Goal: Information Seeking & Learning: Learn about a topic

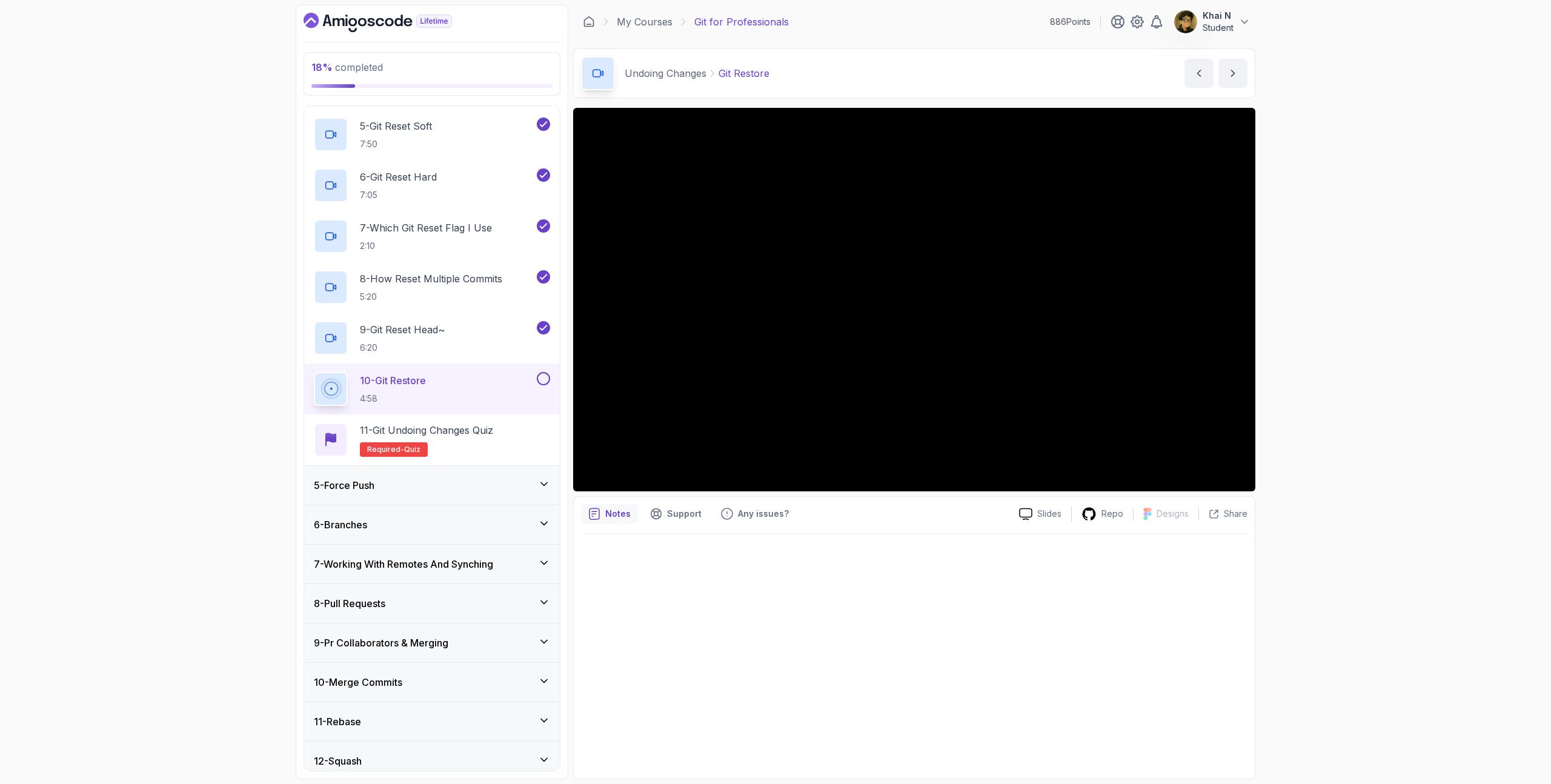
scroll to position [358, 0]
click at [241, 126] on div "18 % completed 1 - Intro 2 - Excluding Files And Folders 3 - Taking Closer Look…" at bounding box center [775, 392] width 1551 height 784
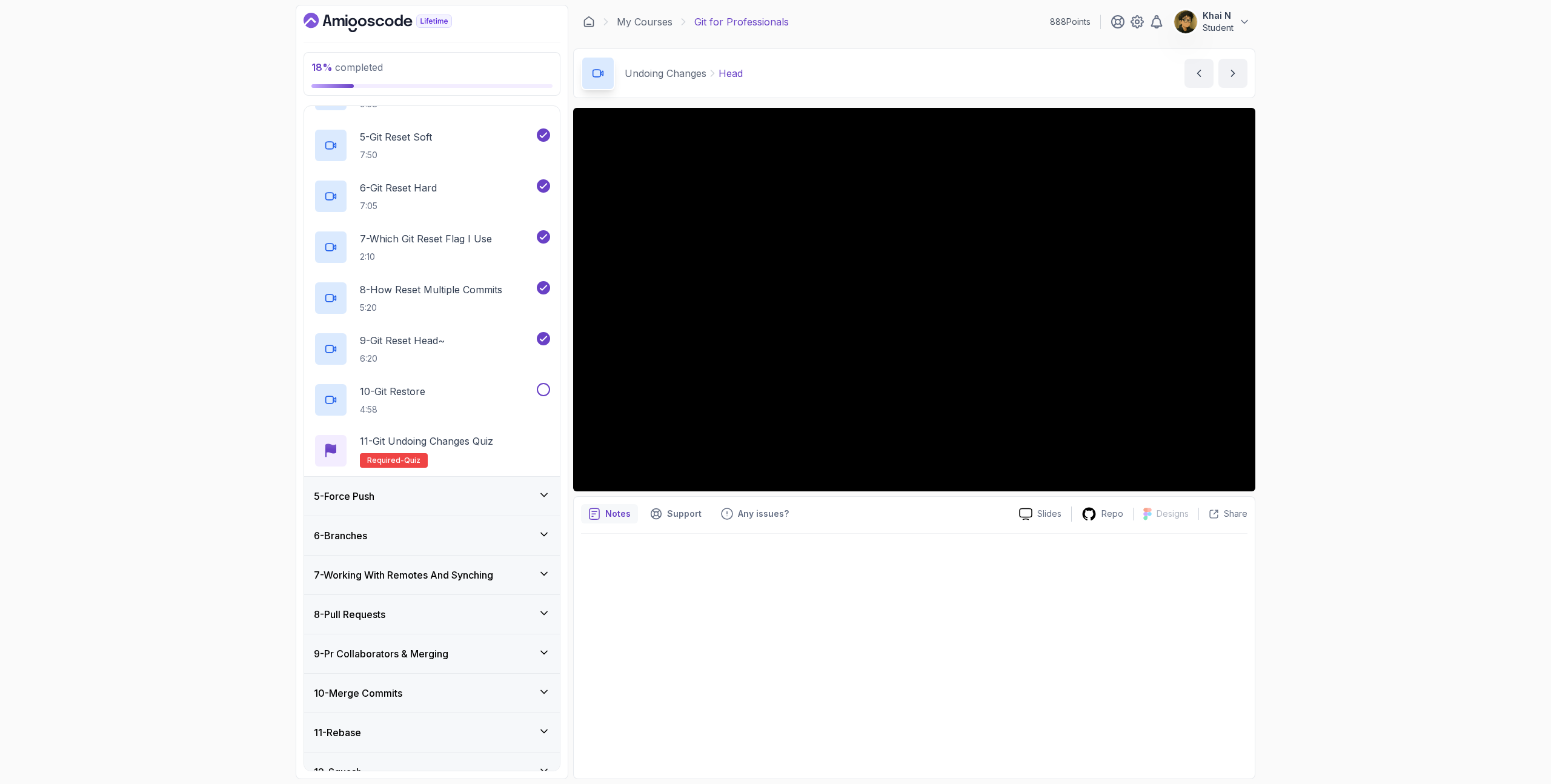
scroll to position [349, 0]
click at [444, 387] on div "10 - Git Restore 4:58" at bounding box center [424, 397] width 221 height 34
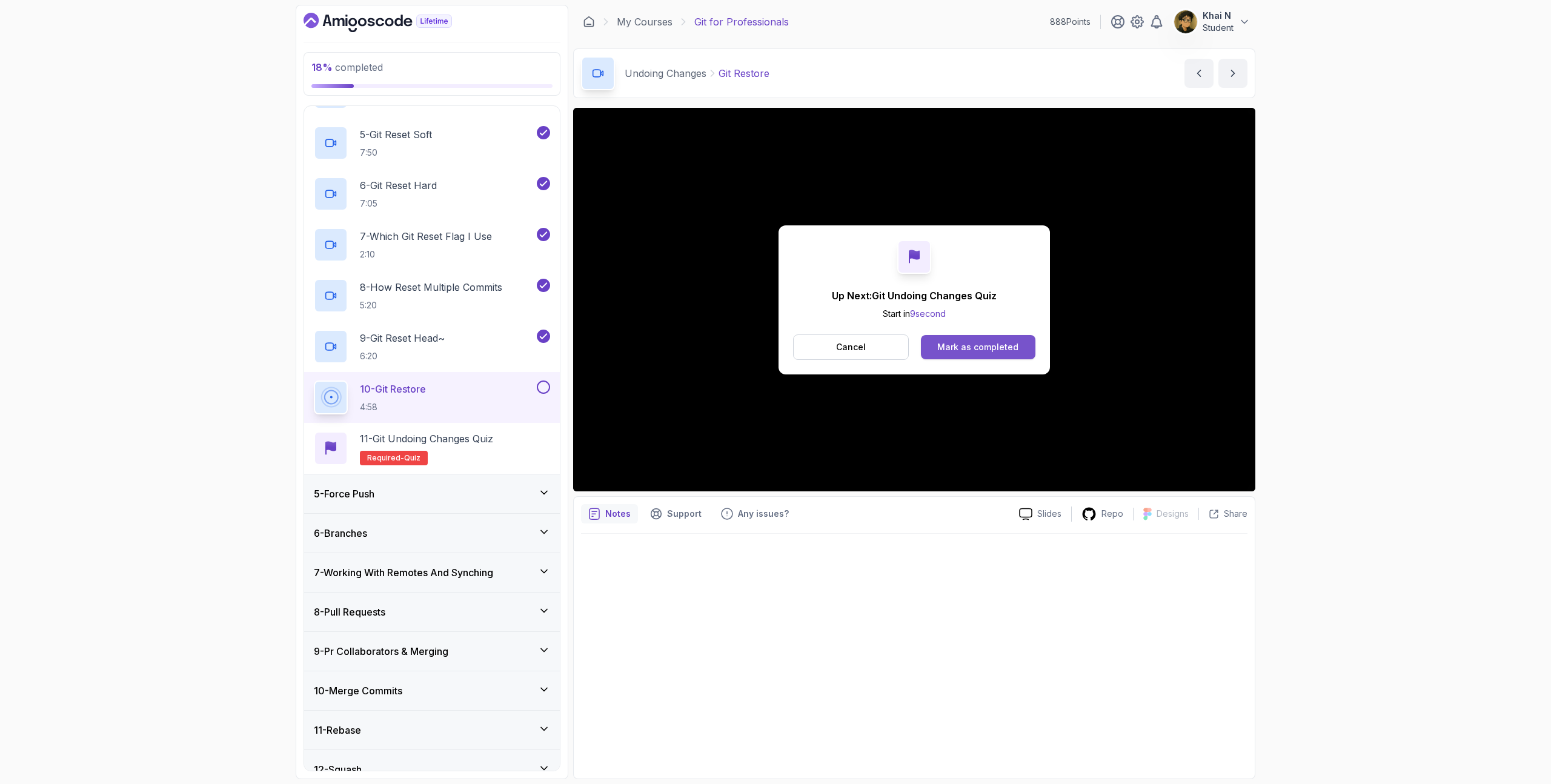
click at [974, 348] on div "Mark as completed" at bounding box center [978, 347] width 81 height 12
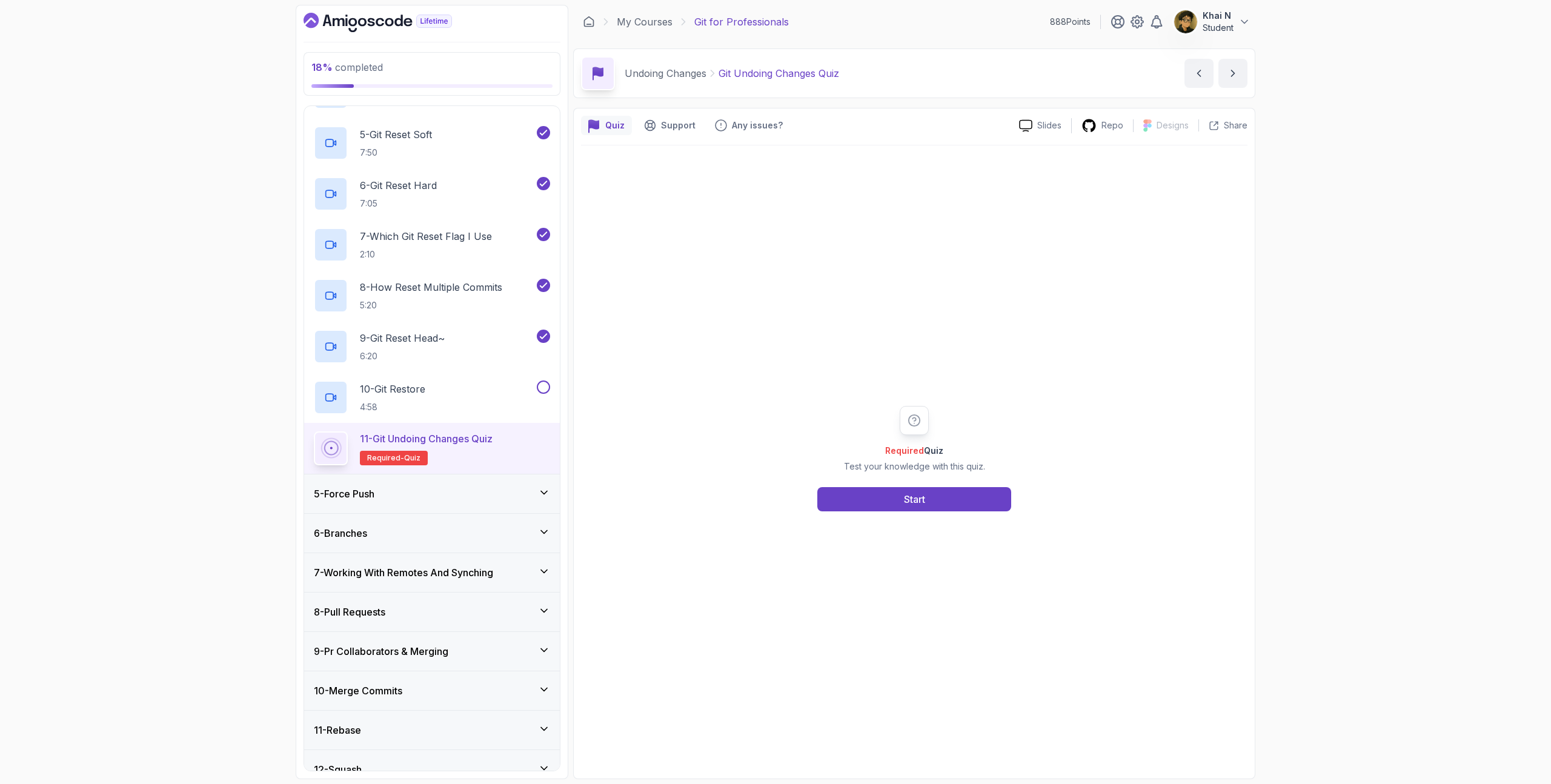
click at [948, 514] on div "Required Quiz Test your knowledge with this quiz. Start" at bounding box center [914, 458] width 666 height 626
click at [933, 504] on button "Start" at bounding box center [914, 499] width 194 height 25
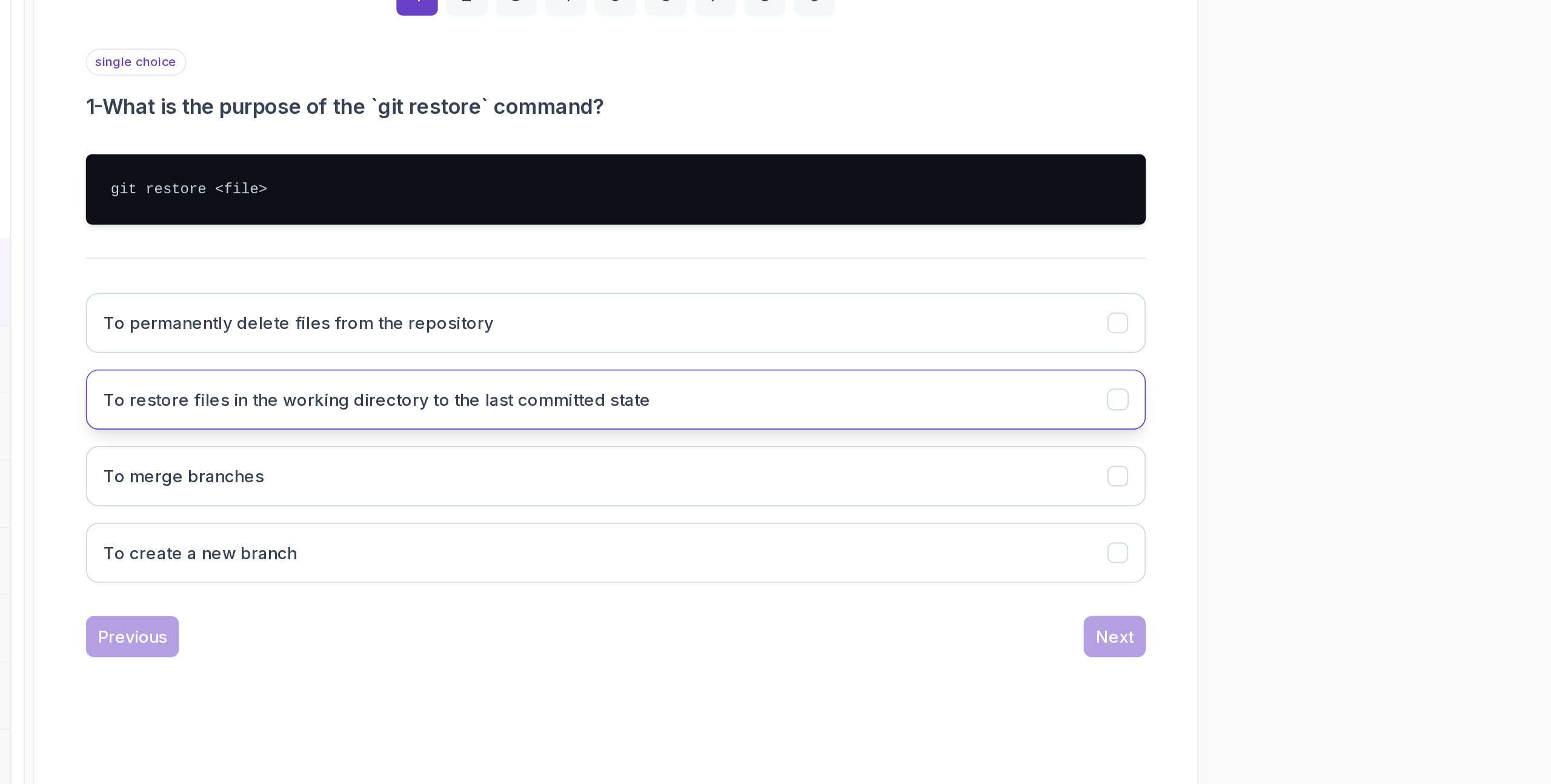
click at [1022, 518] on button "To restore files in the working directory to the last committed state" at bounding box center [914, 517] width 620 height 35
click at [1201, 658] on div "Next" at bounding box center [1206, 656] width 22 height 15
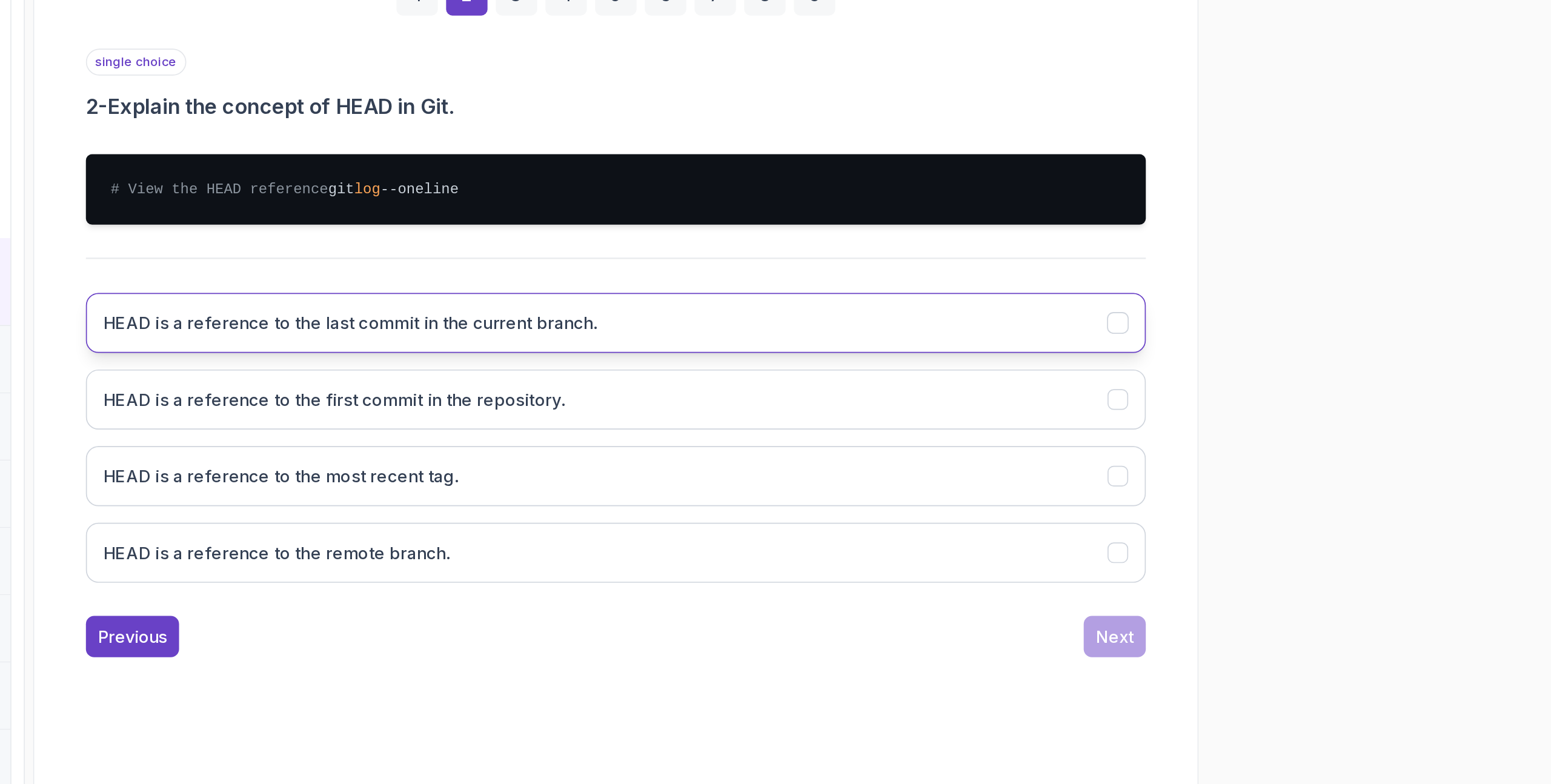
click at [1097, 473] on button "HEAD is a reference to the last commit in the current branch." at bounding box center [914, 472] width 620 height 35
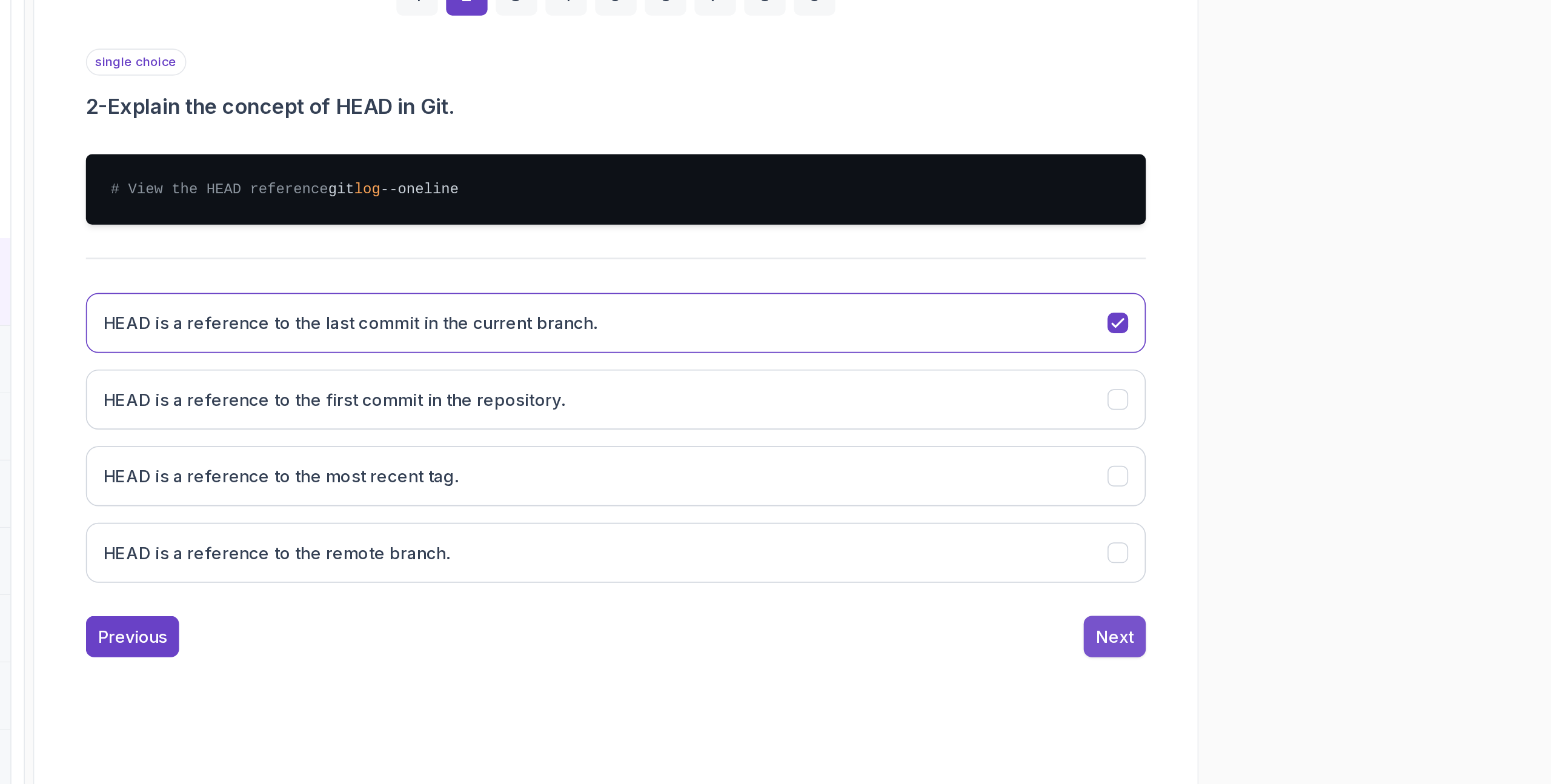
click at [1196, 656] on div "Next" at bounding box center [1206, 656] width 22 height 15
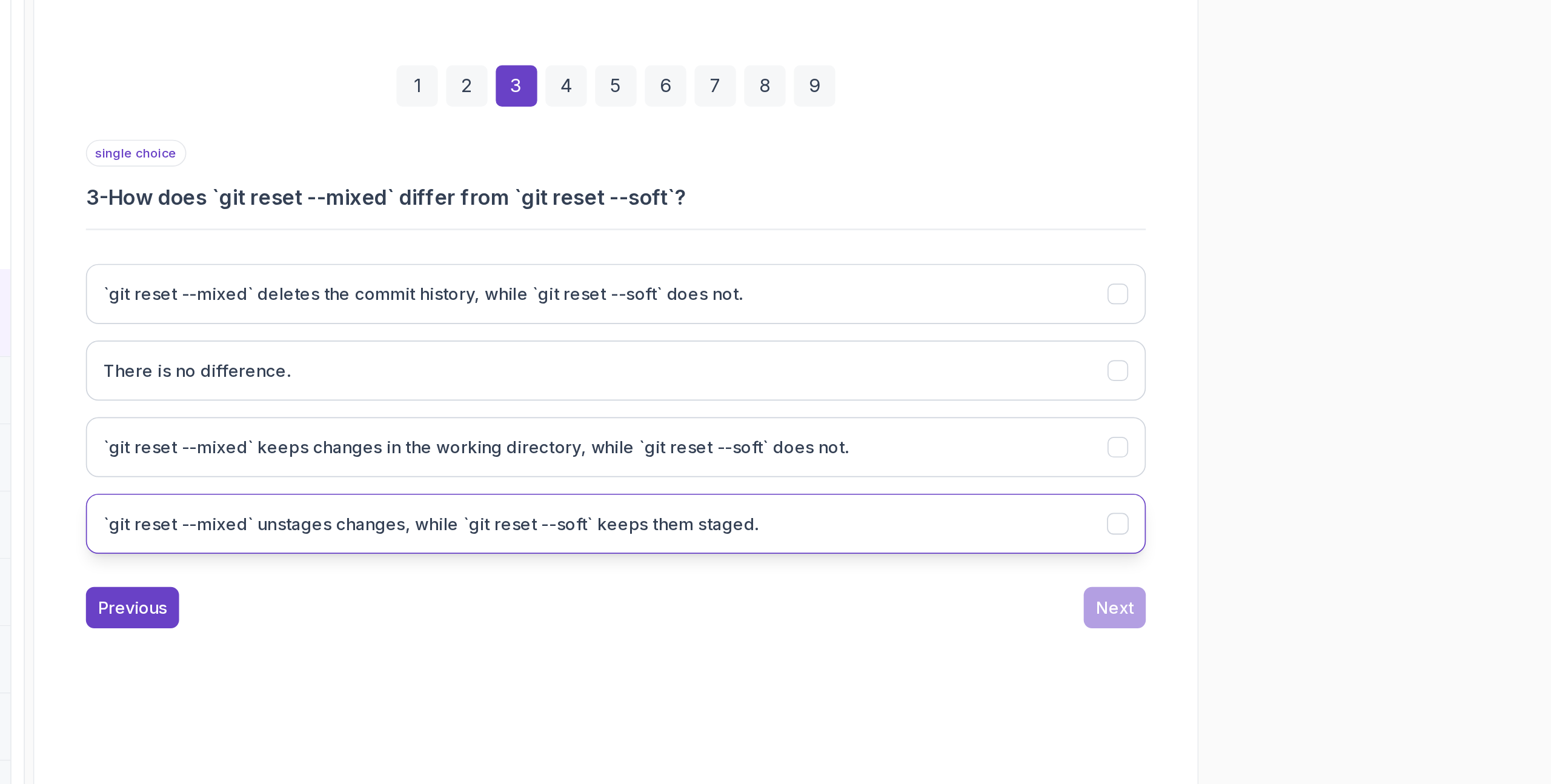
click at [1085, 577] on button "`git reset --mixed` unstages changes, while `git reset --soft` keeps them stage…" at bounding box center [914, 572] width 620 height 35
click at [1210, 618] on div "Next" at bounding box center [1206, 621] width 22 height 15
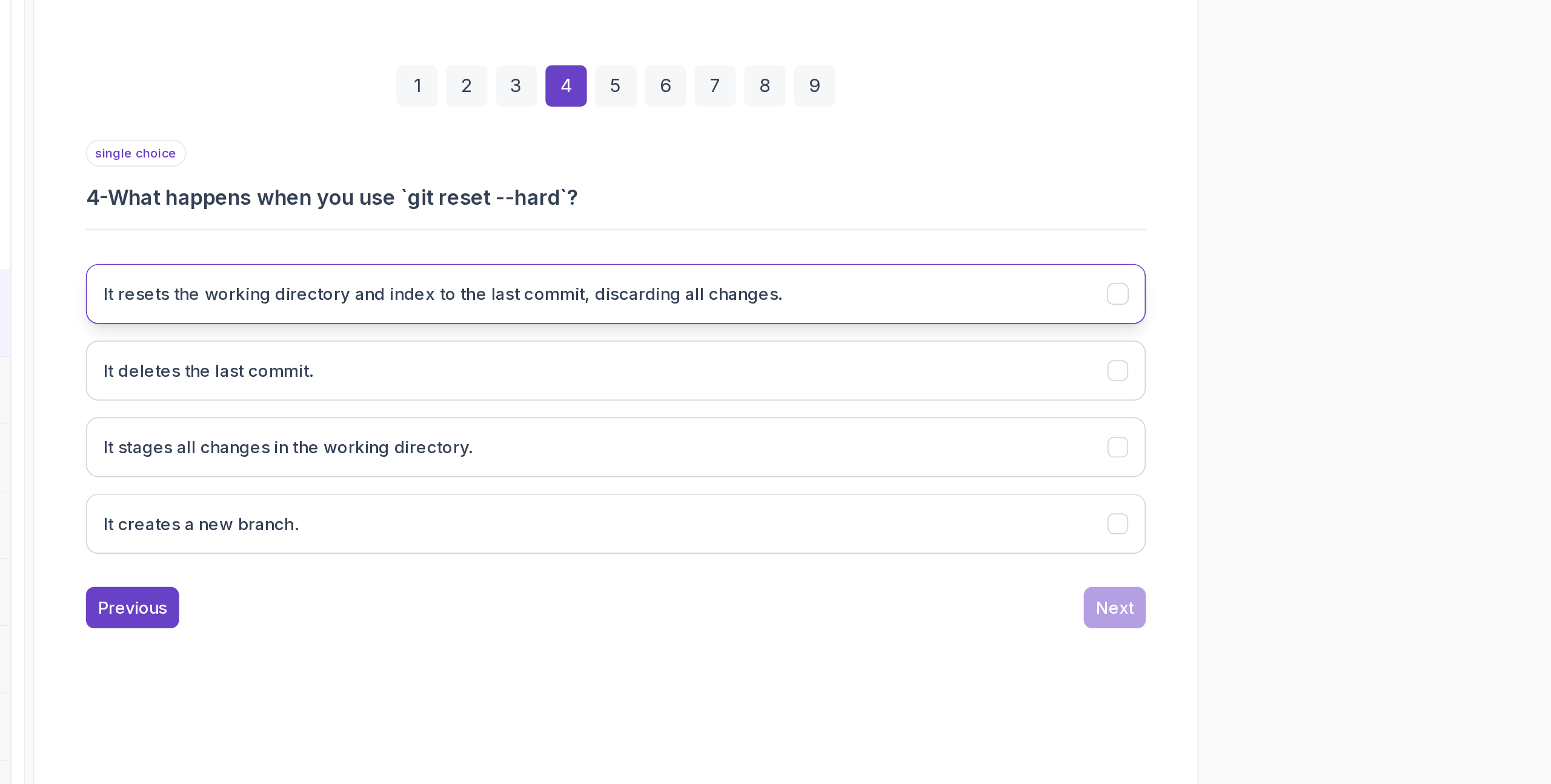
click at [1045, 440] on button "It resets the working directory and index to the last commit, discarding all ch…" at bounding box center [914, 437] width 620 height 35
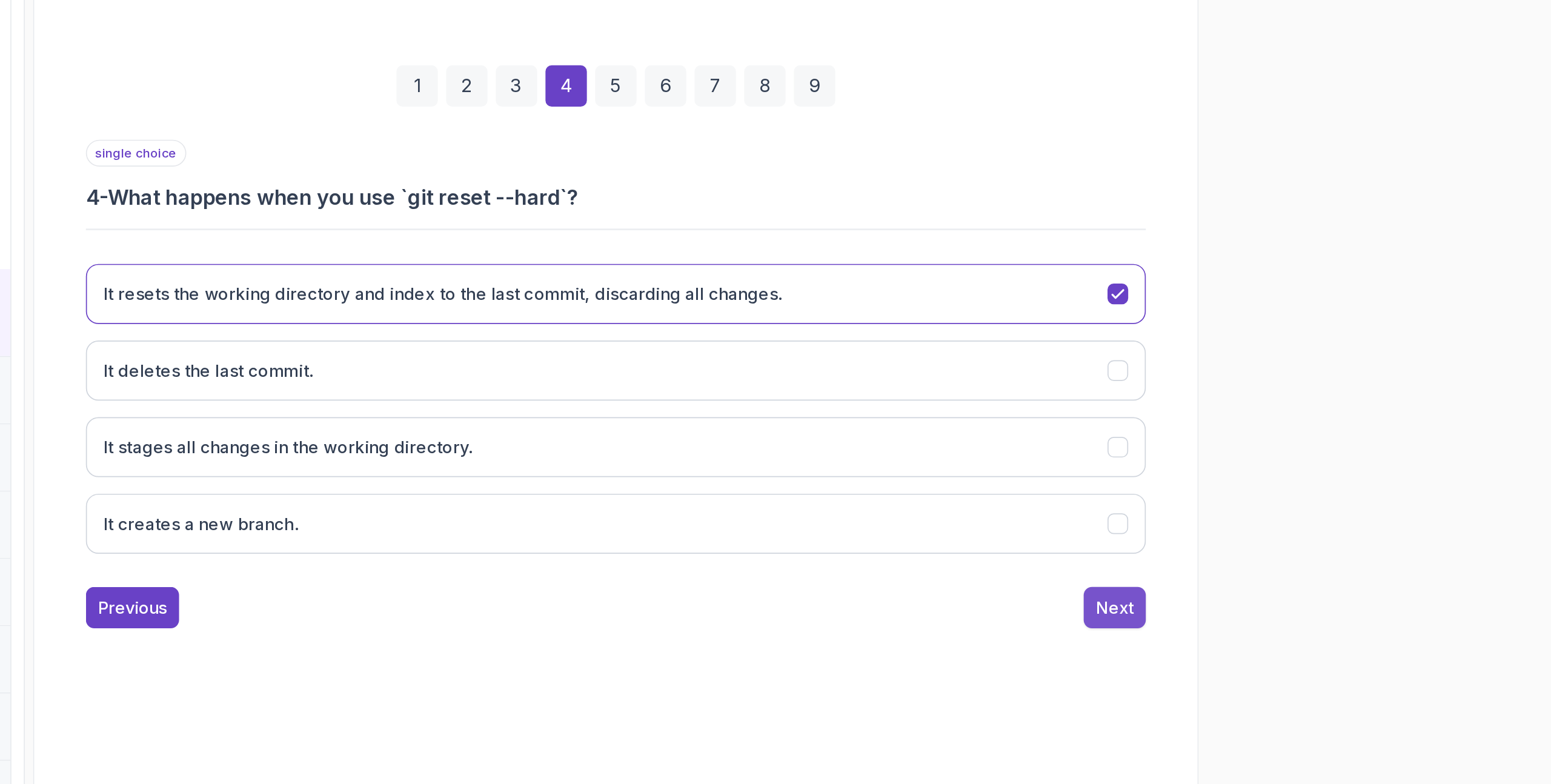
click at [1202, 614] on div "Next" at bounding box center [1206, 621] width 22 height 15
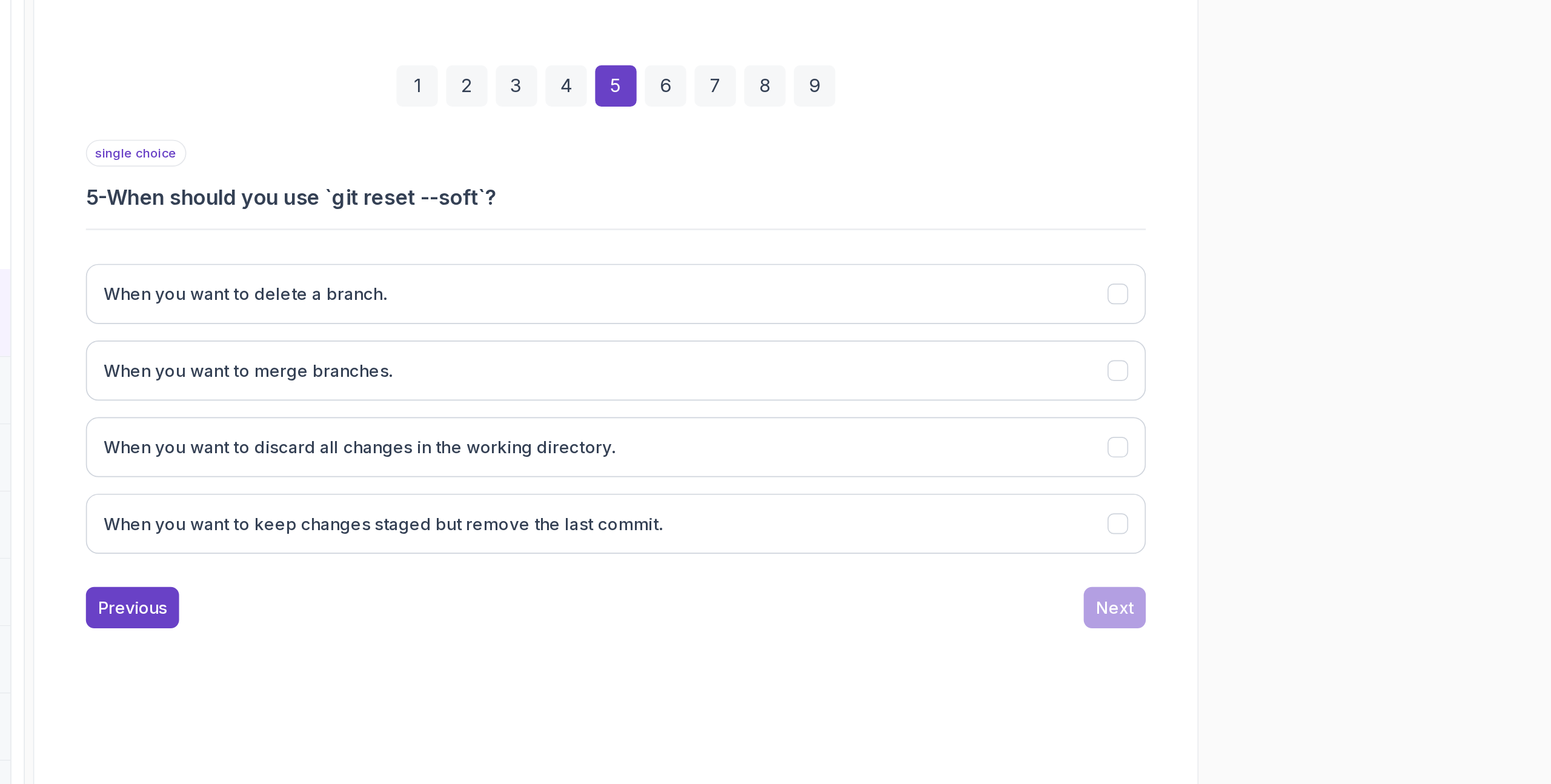
click at [1015, 371] on div "single choice 5 - When should you use `git reset --soft`?" at bounding box center [914, 368] width 620 height 43
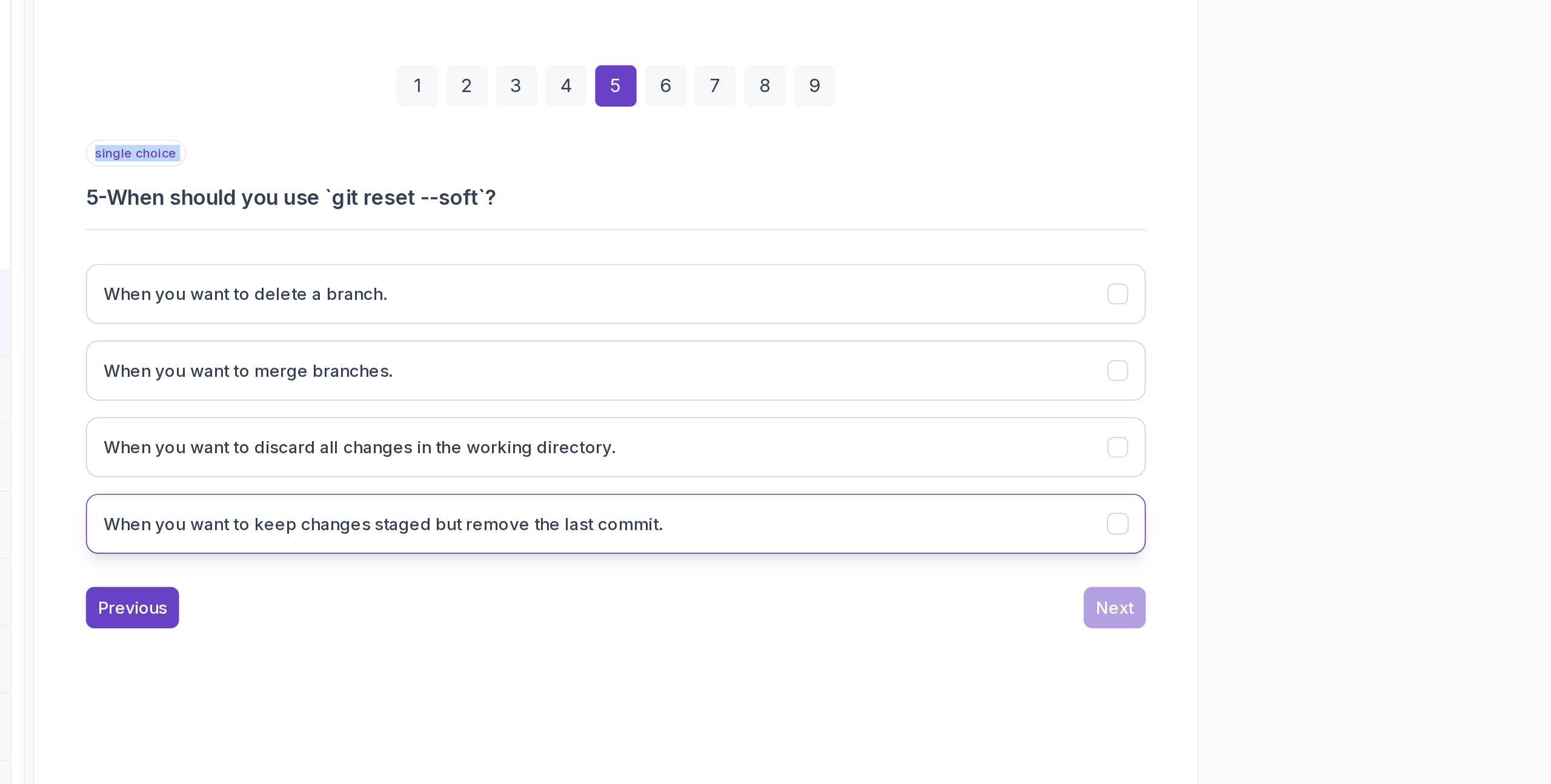
click at [937, 581] on button "When you want to keep changes staged but remove the last commit." at bounding box center [914, 572] width 620 height 35
click at [1202, 627] on div "Next" at bounding box center [1206, 621] width 22 height 15
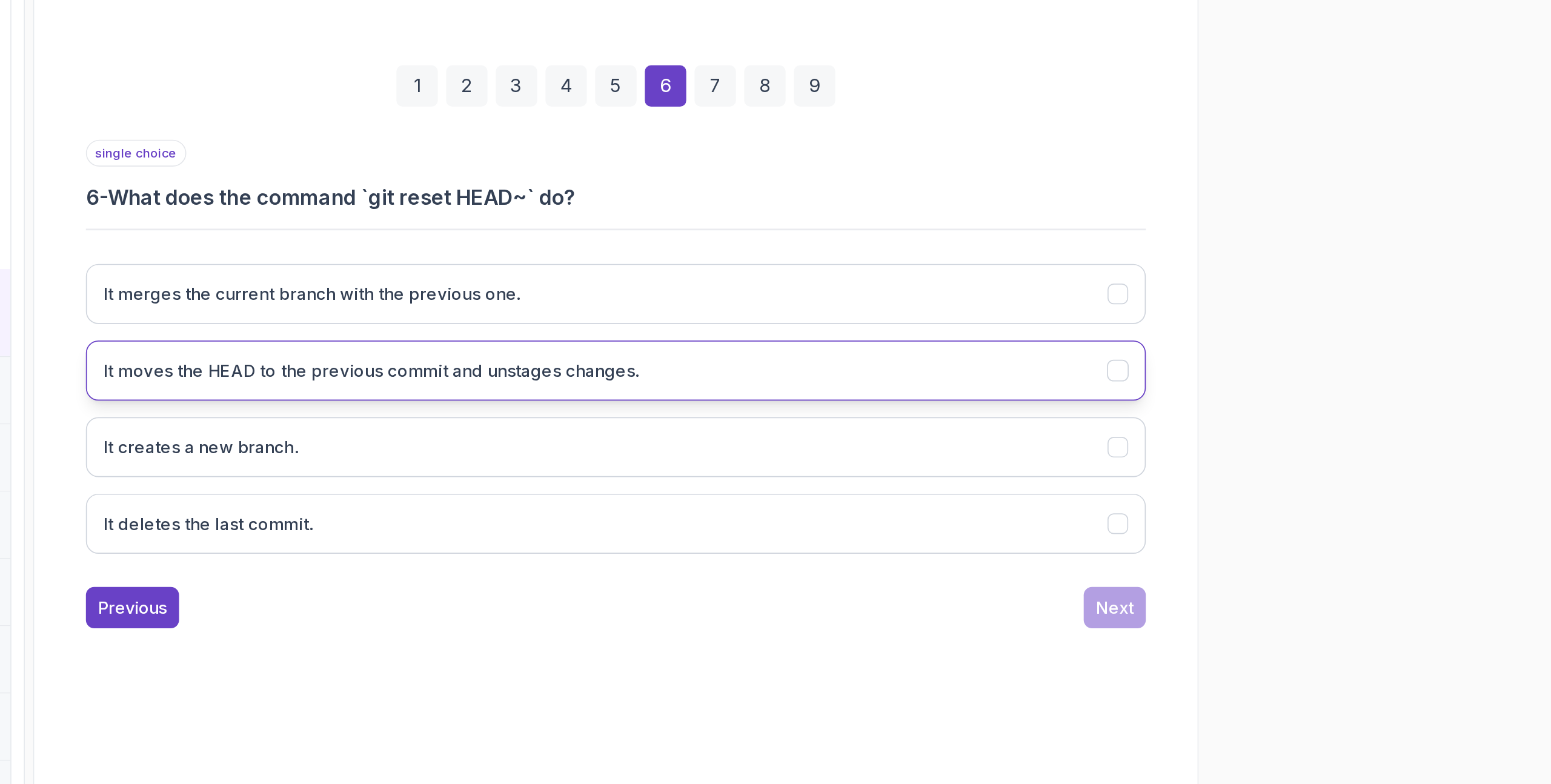
click at [1035, 481] on button "It moves the HEAD to the previous commit and unstages changes." at bounding box center [914, 482] width 620 height 35
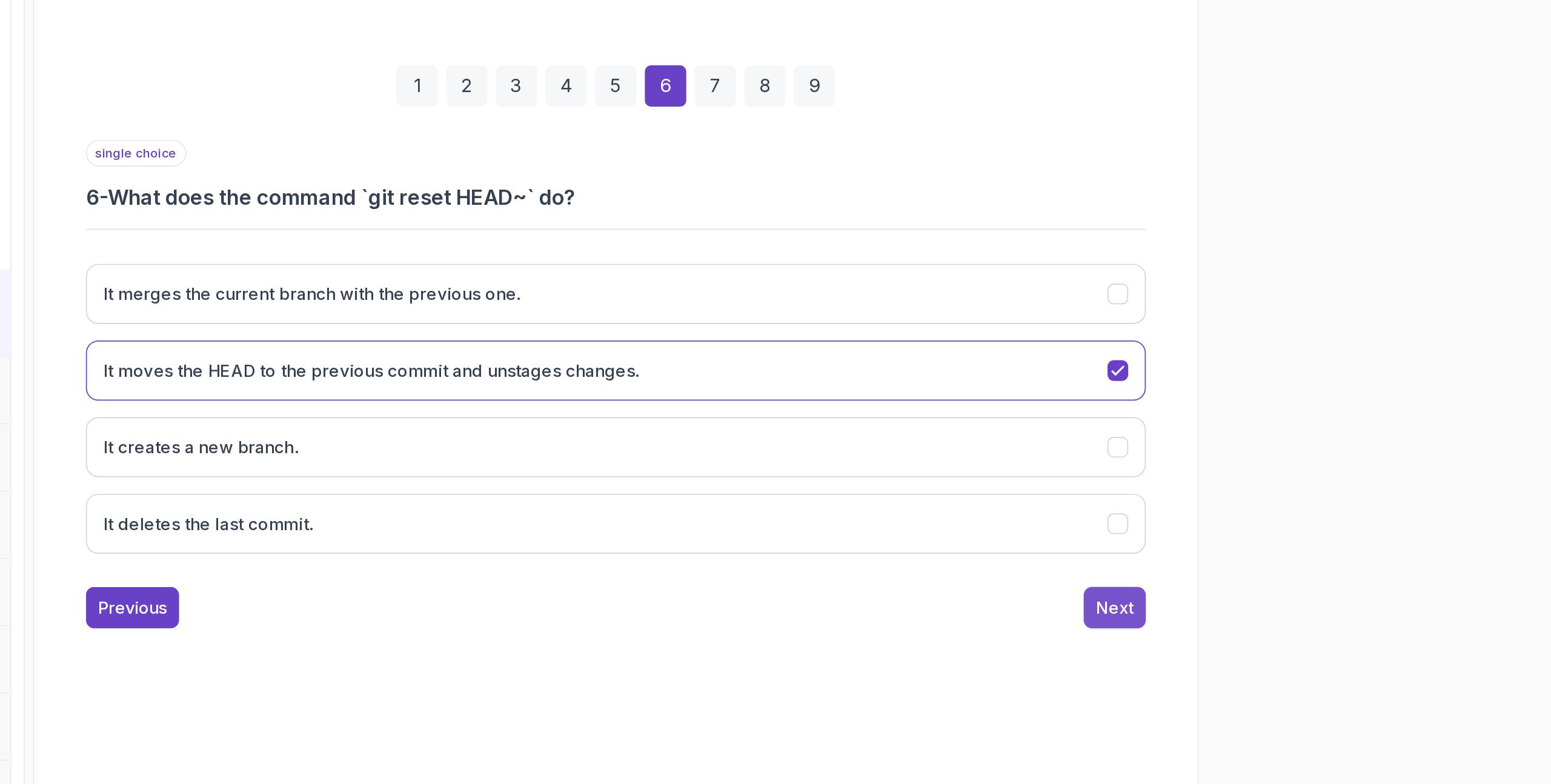
click at [1220, 615] on button "Next" at bounding box center [1206, 621] width 36 height 25
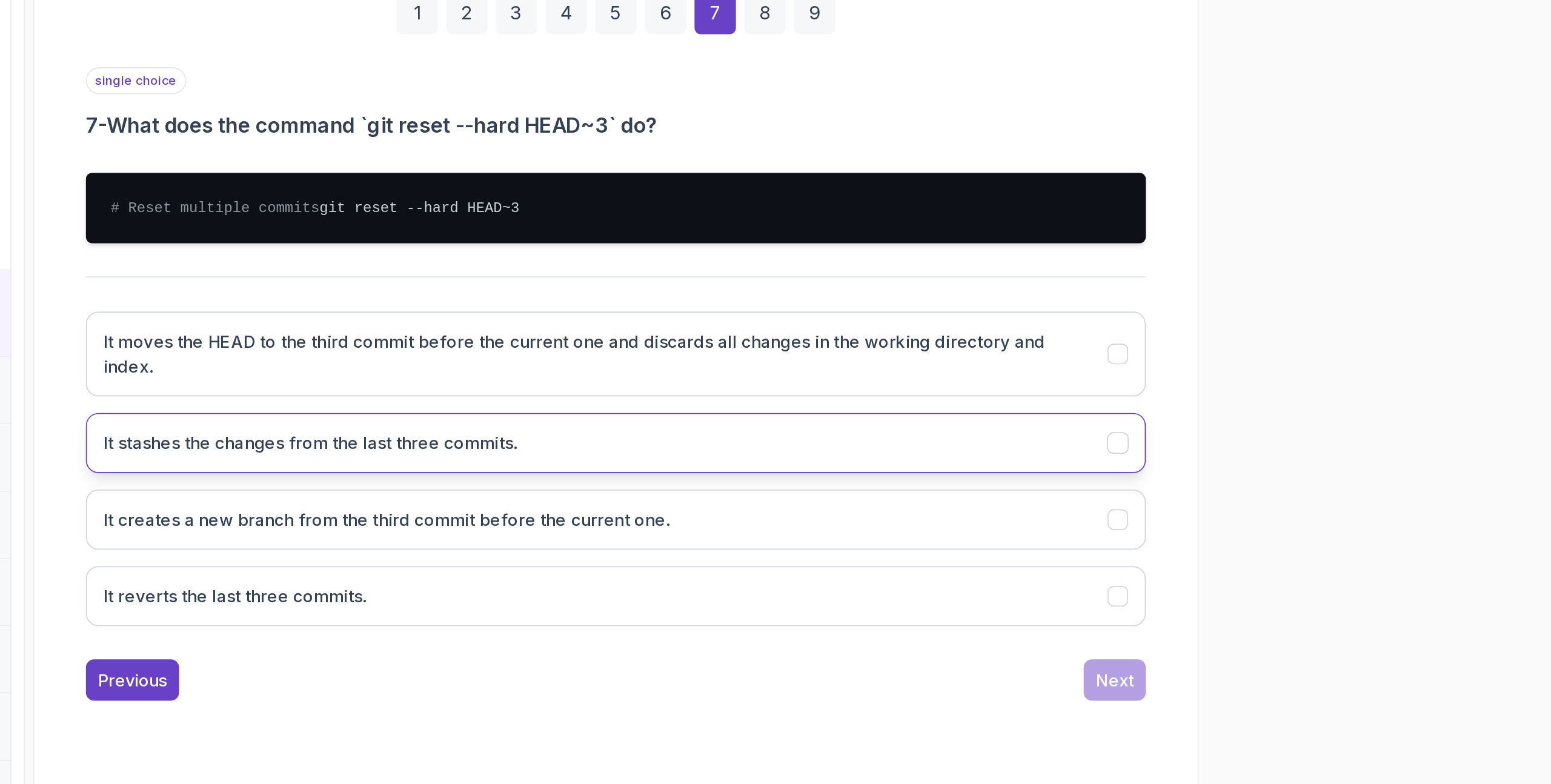
click at [973, 536] on button "It stashes the changes from the last three commits." at bounding box center [914, 524] width 620 height 35
click at [742, 532] on h3 "It stashes the changes from the last three commits." at bounding box center [735, 525] width 242 height 15
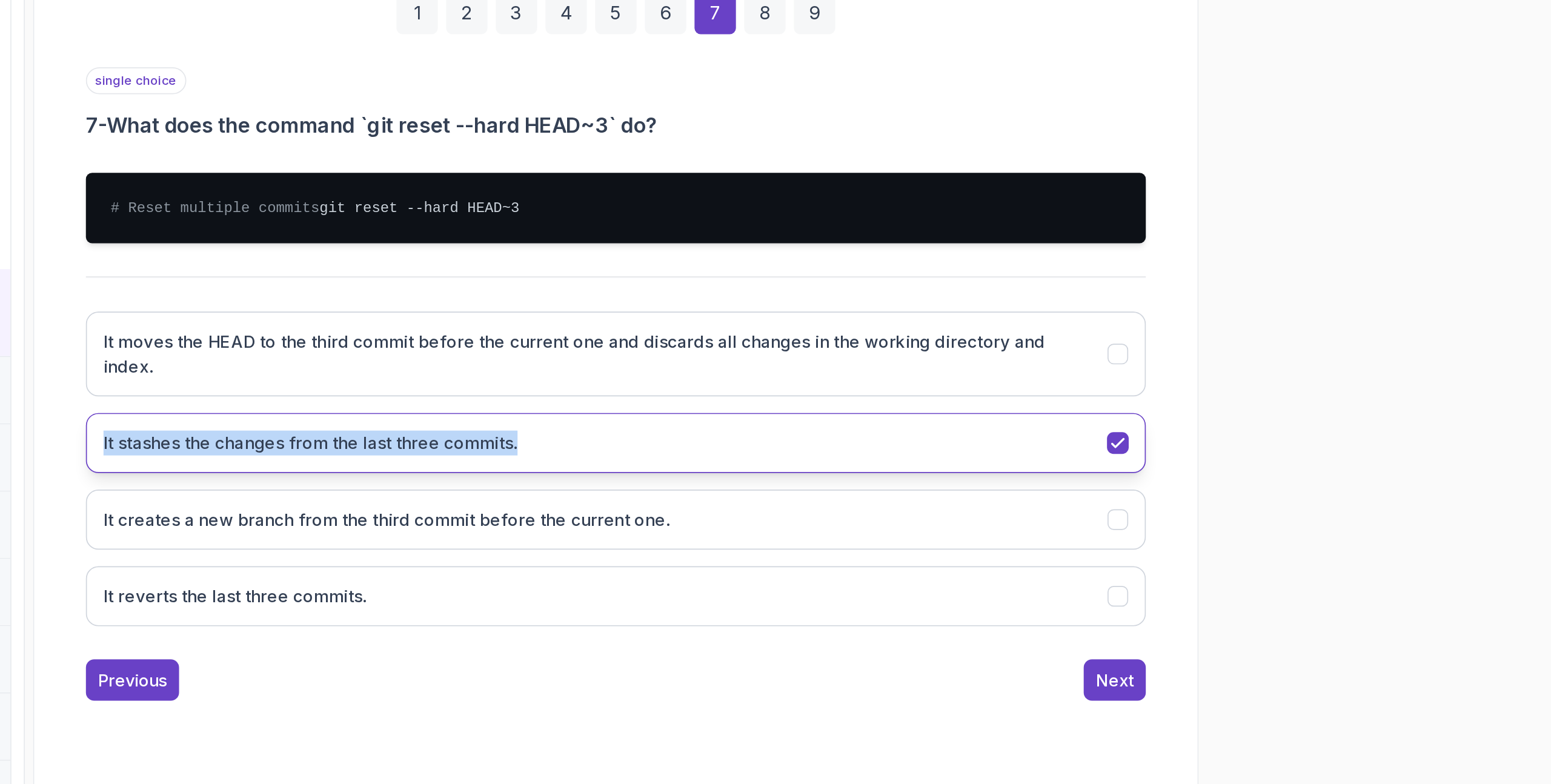
drag, startPoint x: 582, startPoint y: 525, endPoint x: 866, endPoint y: 524, distance: 284.0
click at [867, 524] on div "1 2 3 4 5 6 7 8 9 single choice 7 - What does the command `git reset --hard HEA…" at bounding box center [914, 458] width 666 height 453
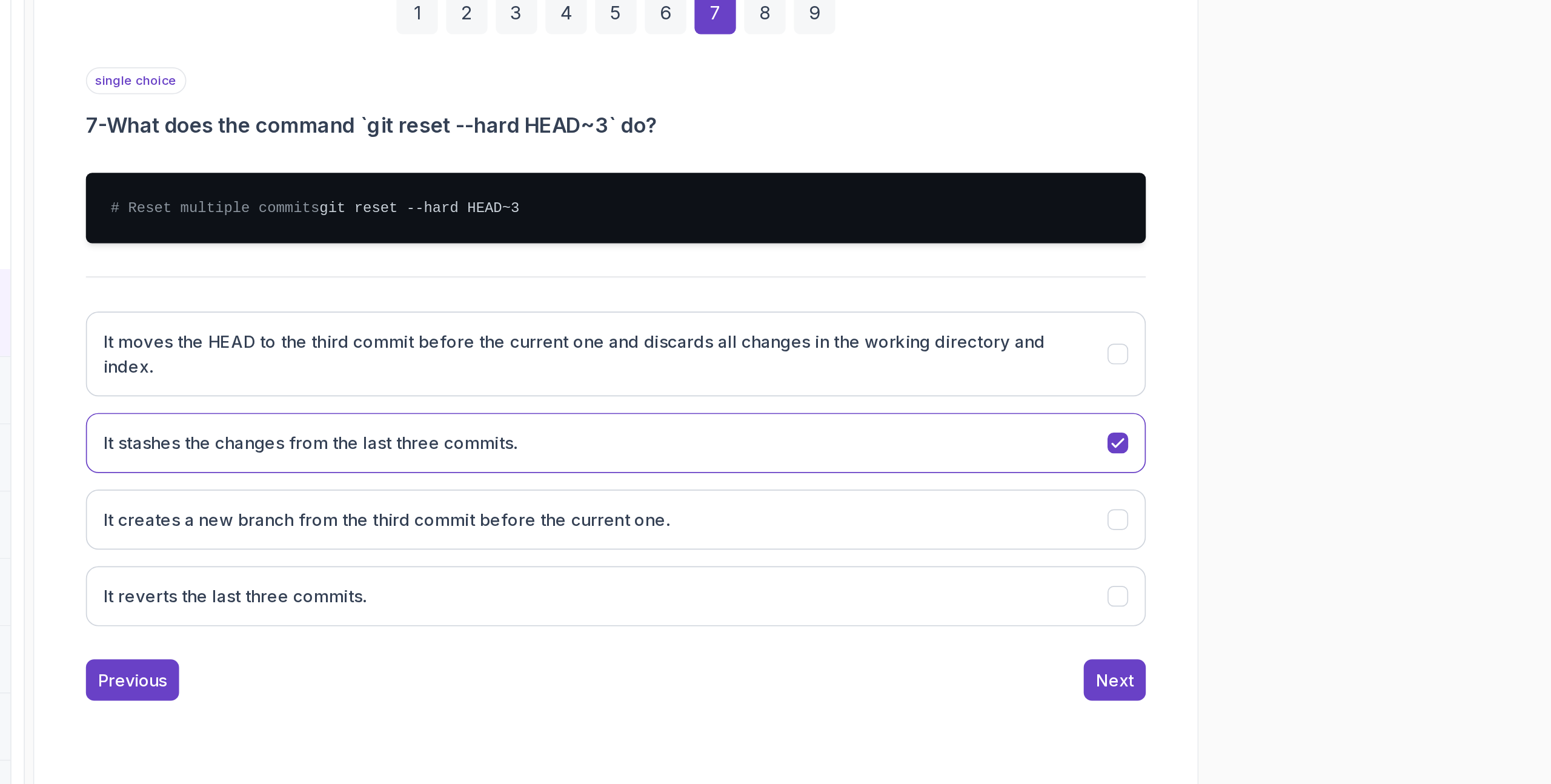
click at [1123, 699] on div "1 2 3 4 5 6 7 8 9 single choice 7 - What does the command `git reset --hard HEA…" at bounding box center [914, 458] width 666 height 626
click at [1232, 668] on div "1 2 3 4 5 6 7 8 9 single choice 7 - What does the command `git reset --hard HEA…" at bounding box center [914, 458] width 666 height 453
click at [1217, 668] on button "Next" at bounding box center [1206, 663] width 36 height 25
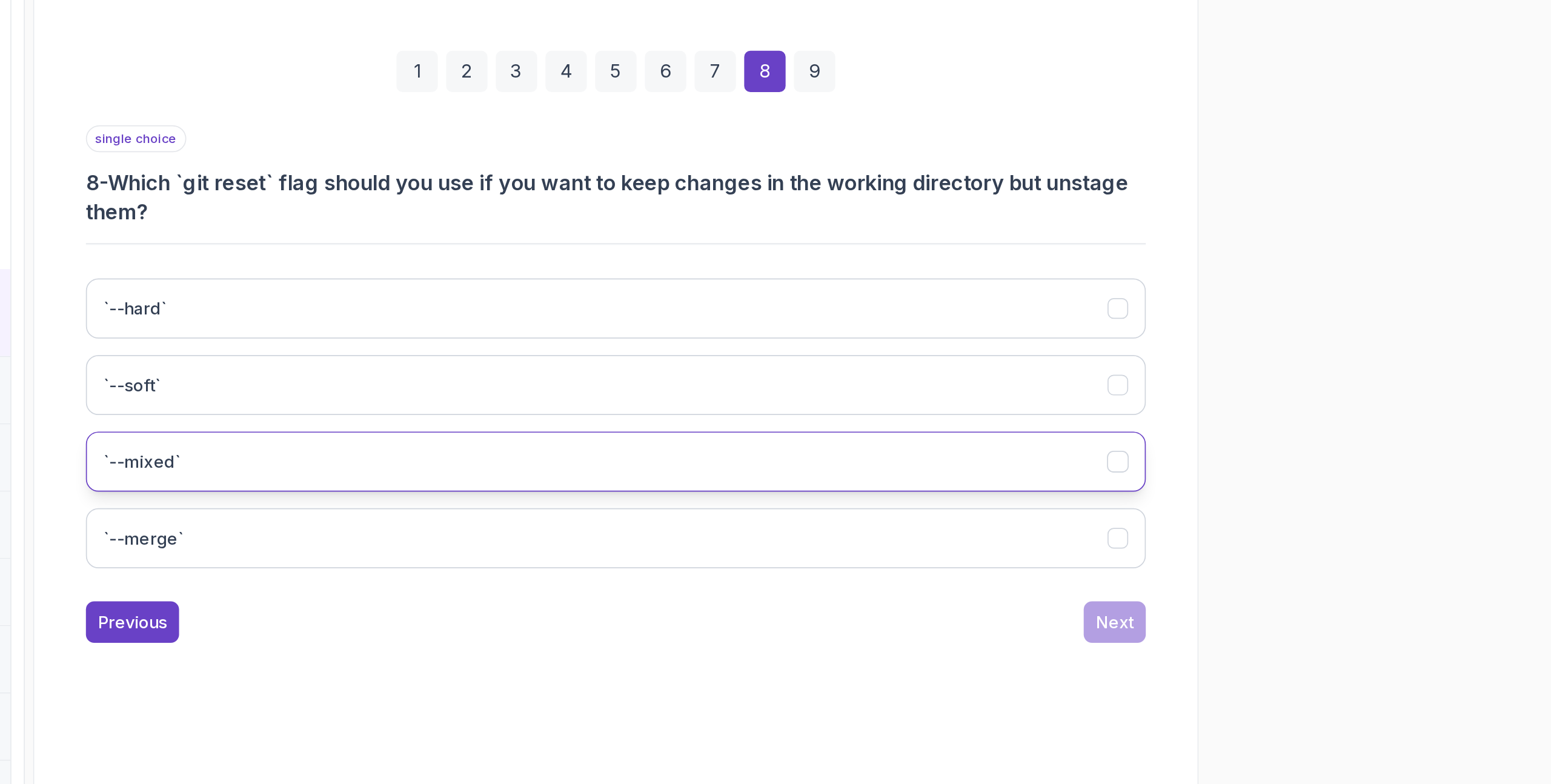
click at [953, 540] on button "`--mixed`" at bounding box center [914, 536] width 620 height 35
click at [1193, 620] on button "Next" at bounding box center [1206, 630] width 36 height 25
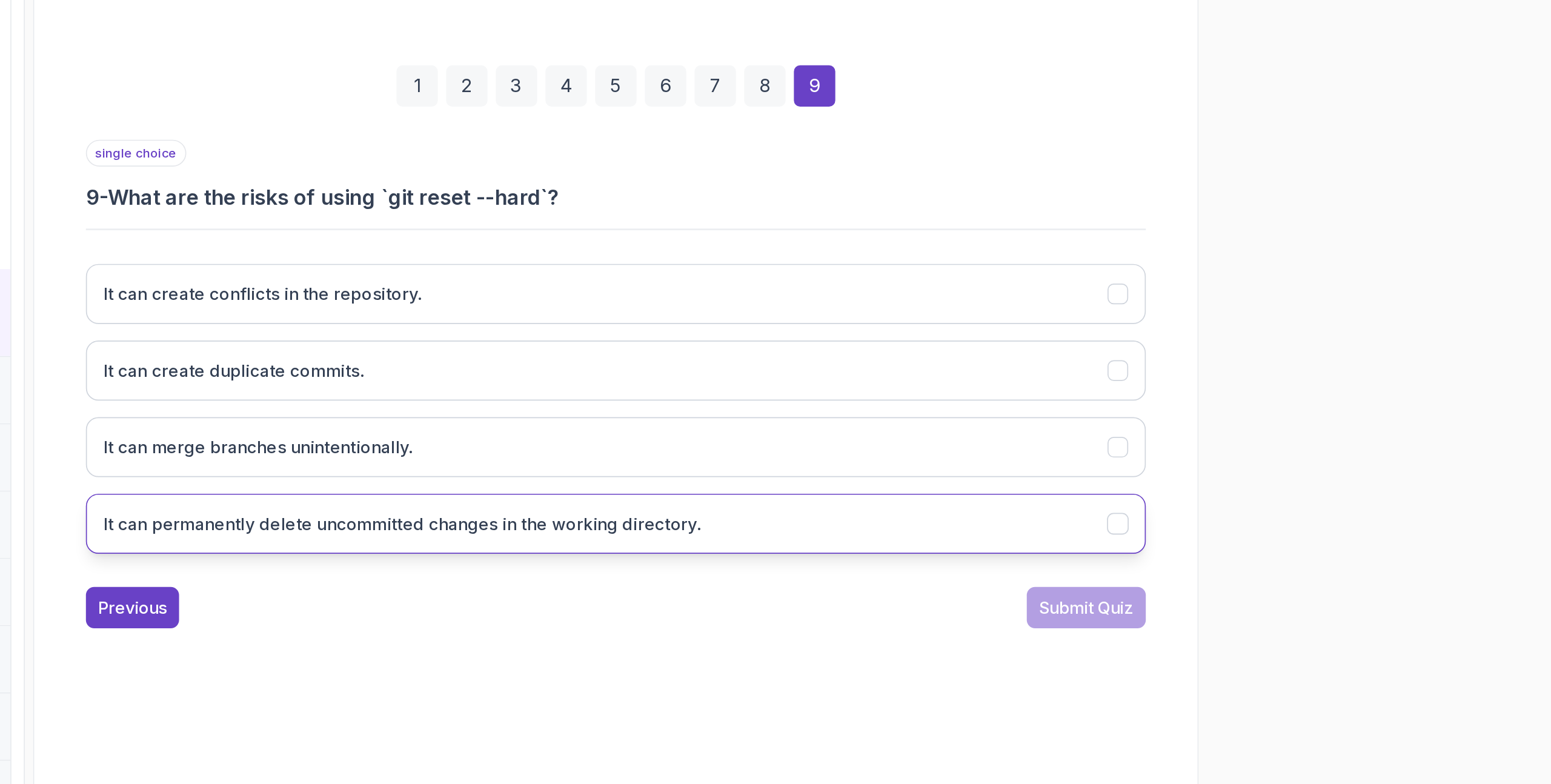
click at [973, 555] on button "It can permanently delete uncommitted changes in the working directory." at bounding box center [914, 572] width 620 height 35
click at [1162, 611] on button "Submit Quiz" at bounding box center [1189, 621] width 70 height 25
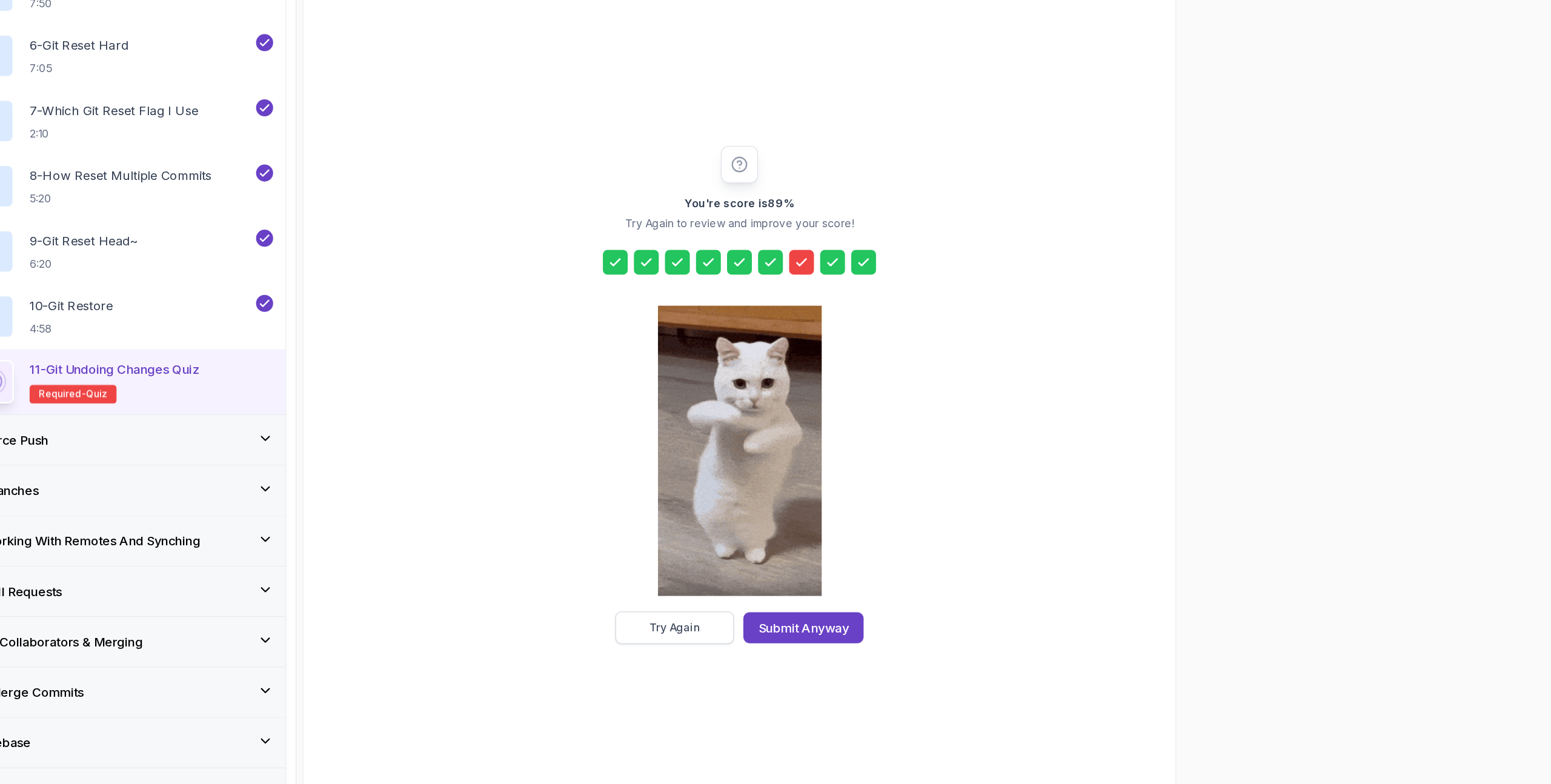
click at [833, 645] on button "Try Again" at bounding box center [863, 640] width 93 height 25
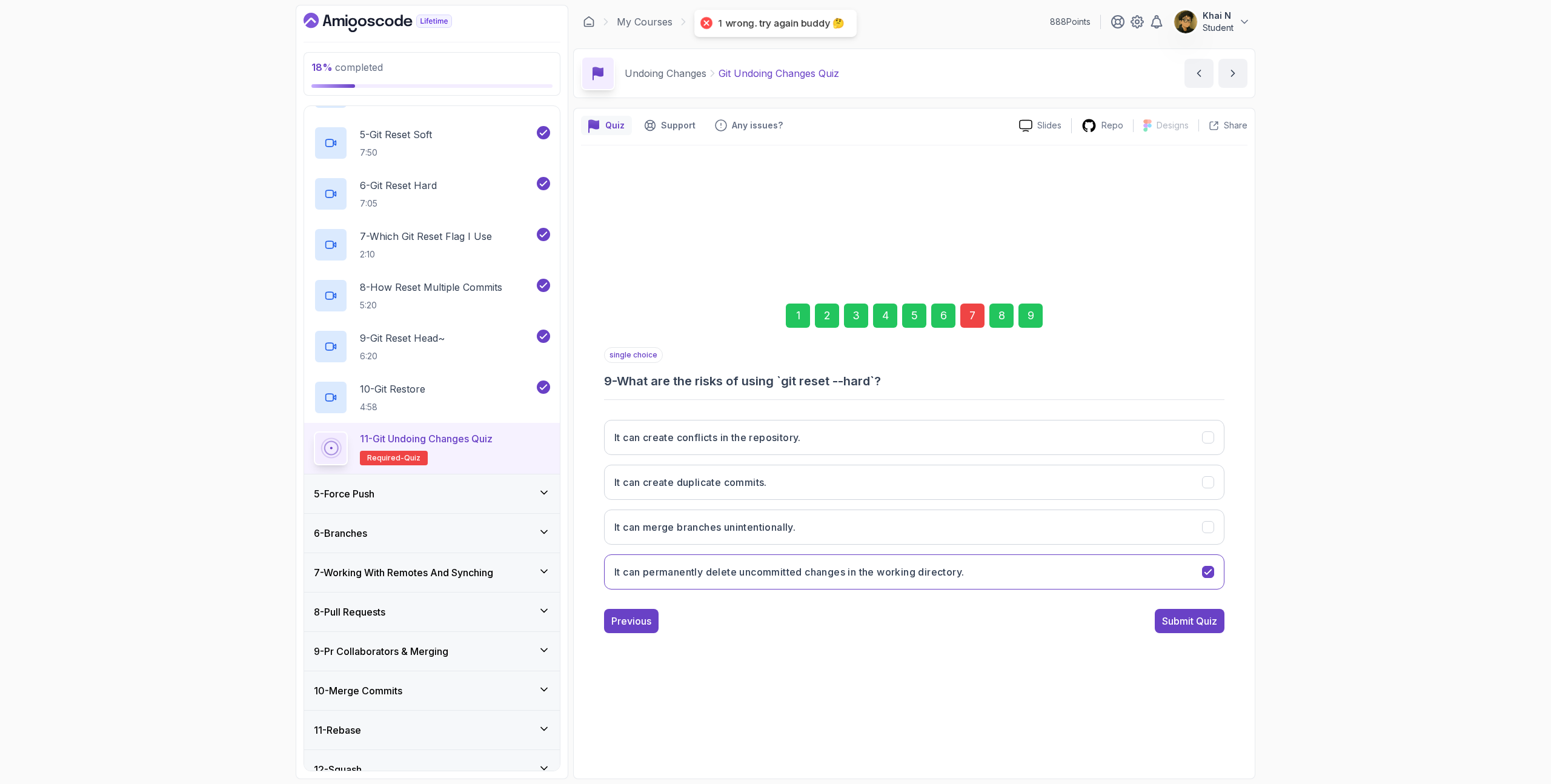
click at [968, 321] on div "7" at bounding box center [973, 316] width 25 height 25
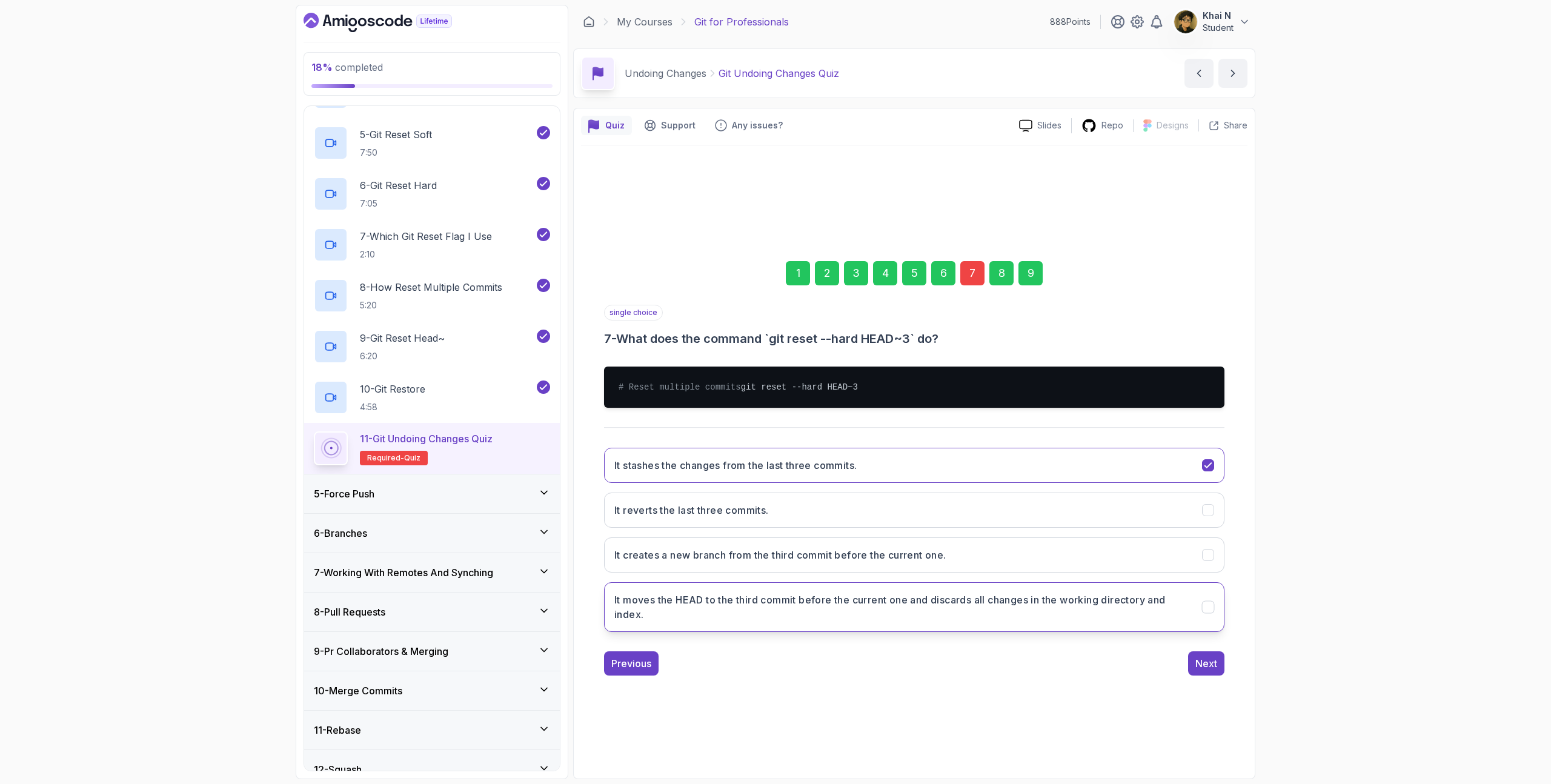
click at [828, 604] on h3 "It moves the HEAD to the third commit before the current one and discards all c…" at bounding box center [901, 606] width 573 height 29
click at [1220, 663] on button "Next" at bounding box center [1206, 663] width 36 height 25
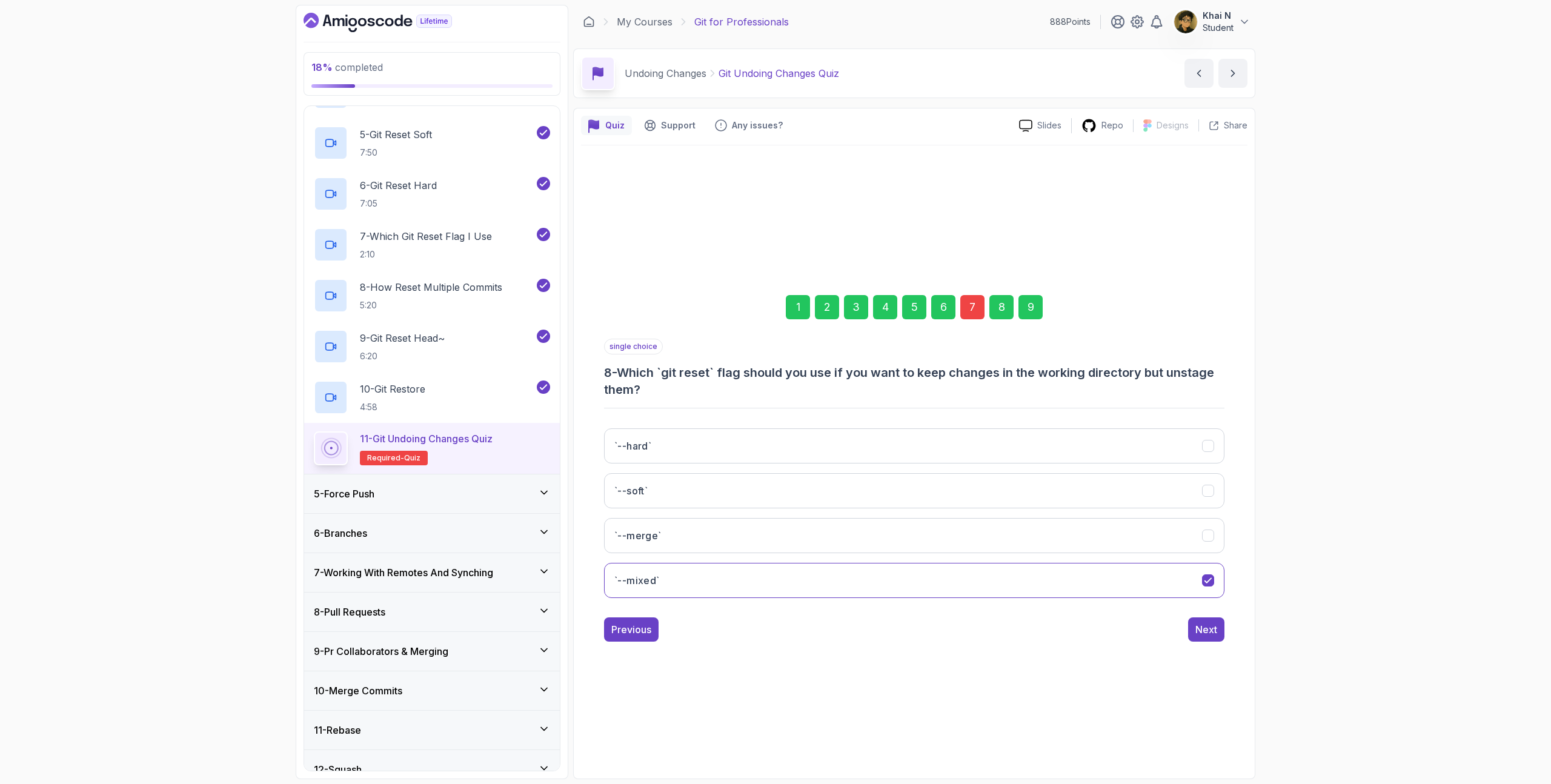
click at [1035, 299] on div "9" at bounding box center [1031, 308] width 25 height 25
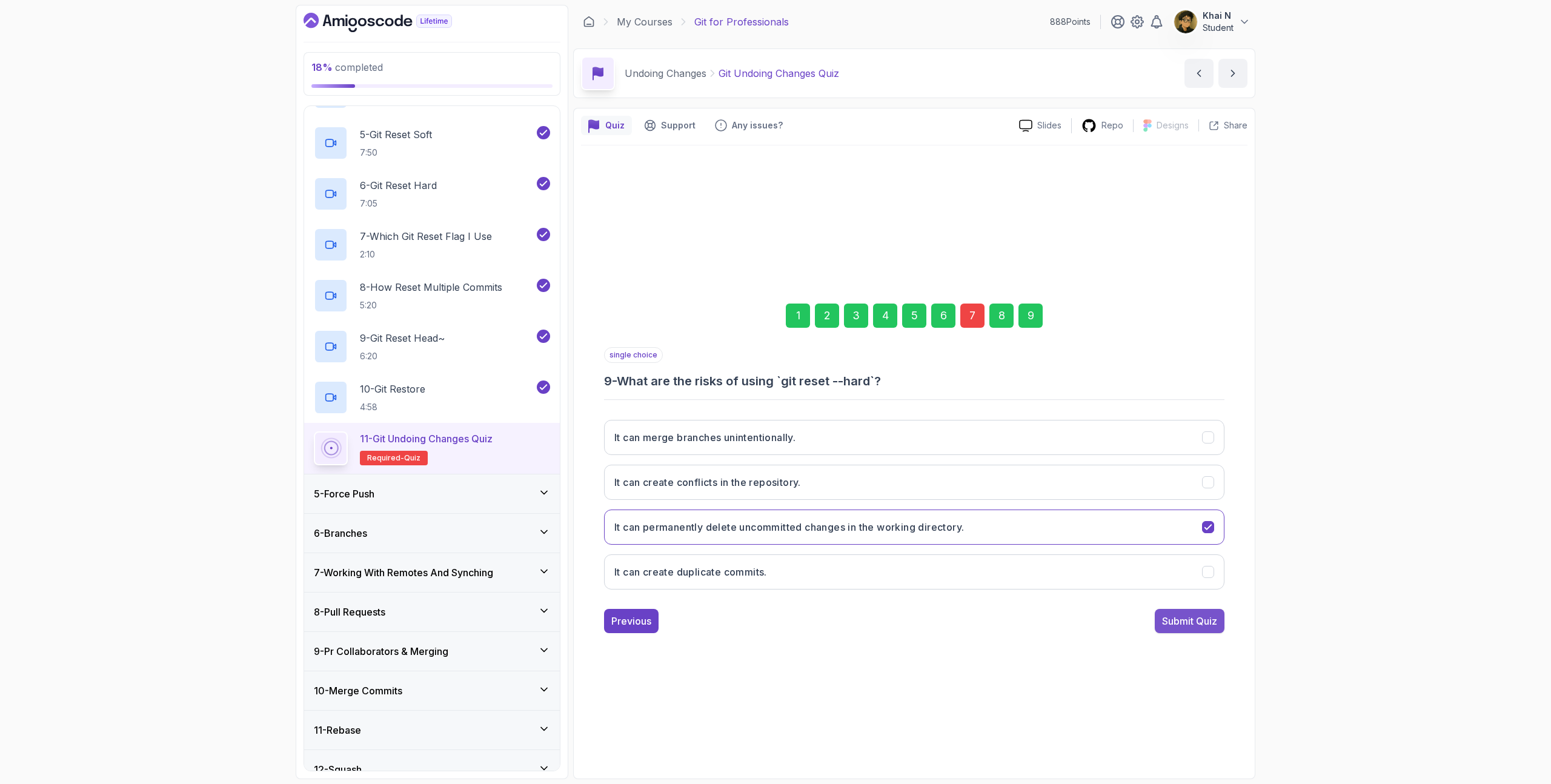
click at [1190, 621] on div "Submit Quiz" at bounding box center [1189, 621] width 55 height 15
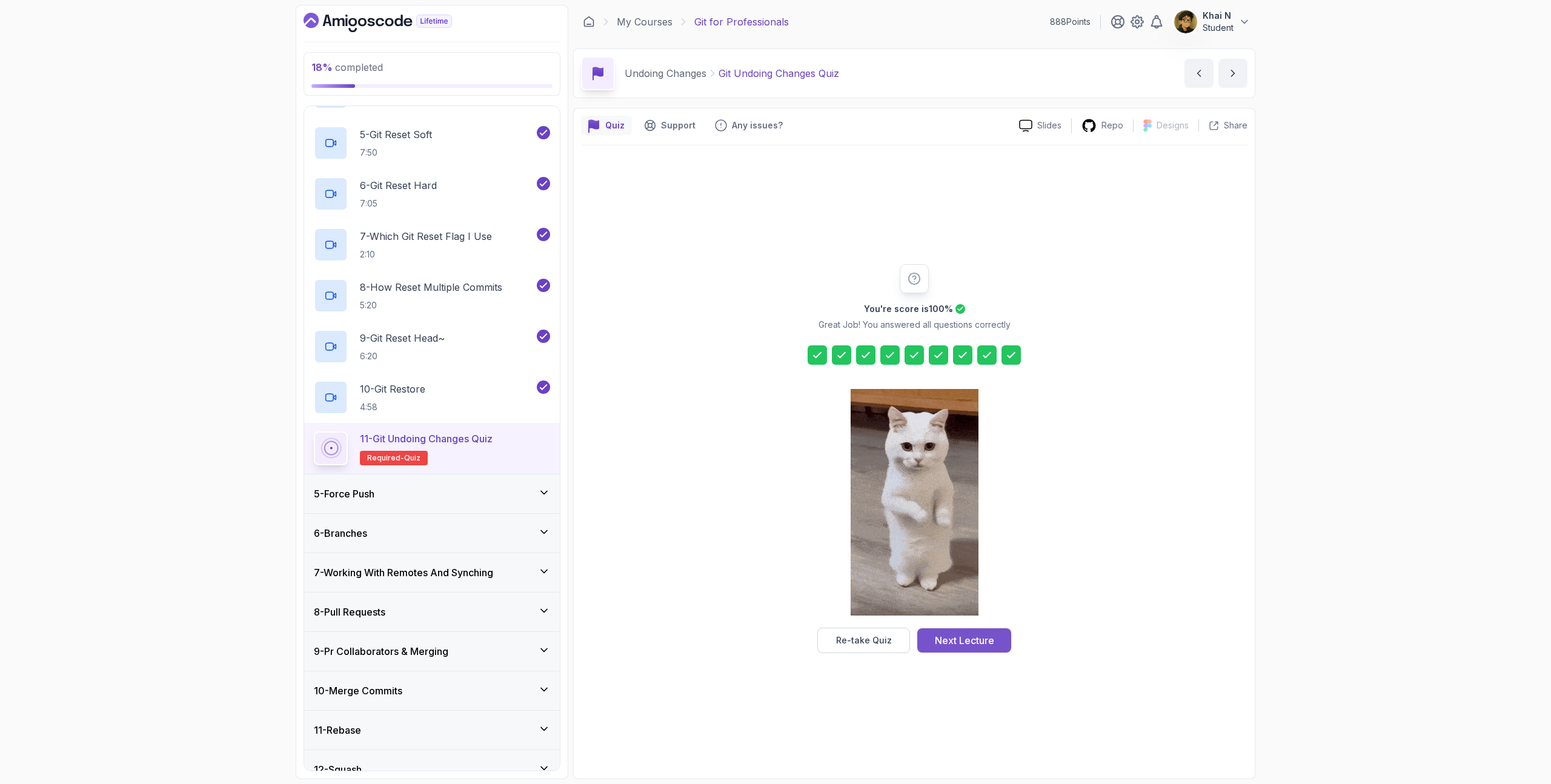
click at [992, 639] on div "Next Lecture" at bounding box center [965, 640] width 59 height 15
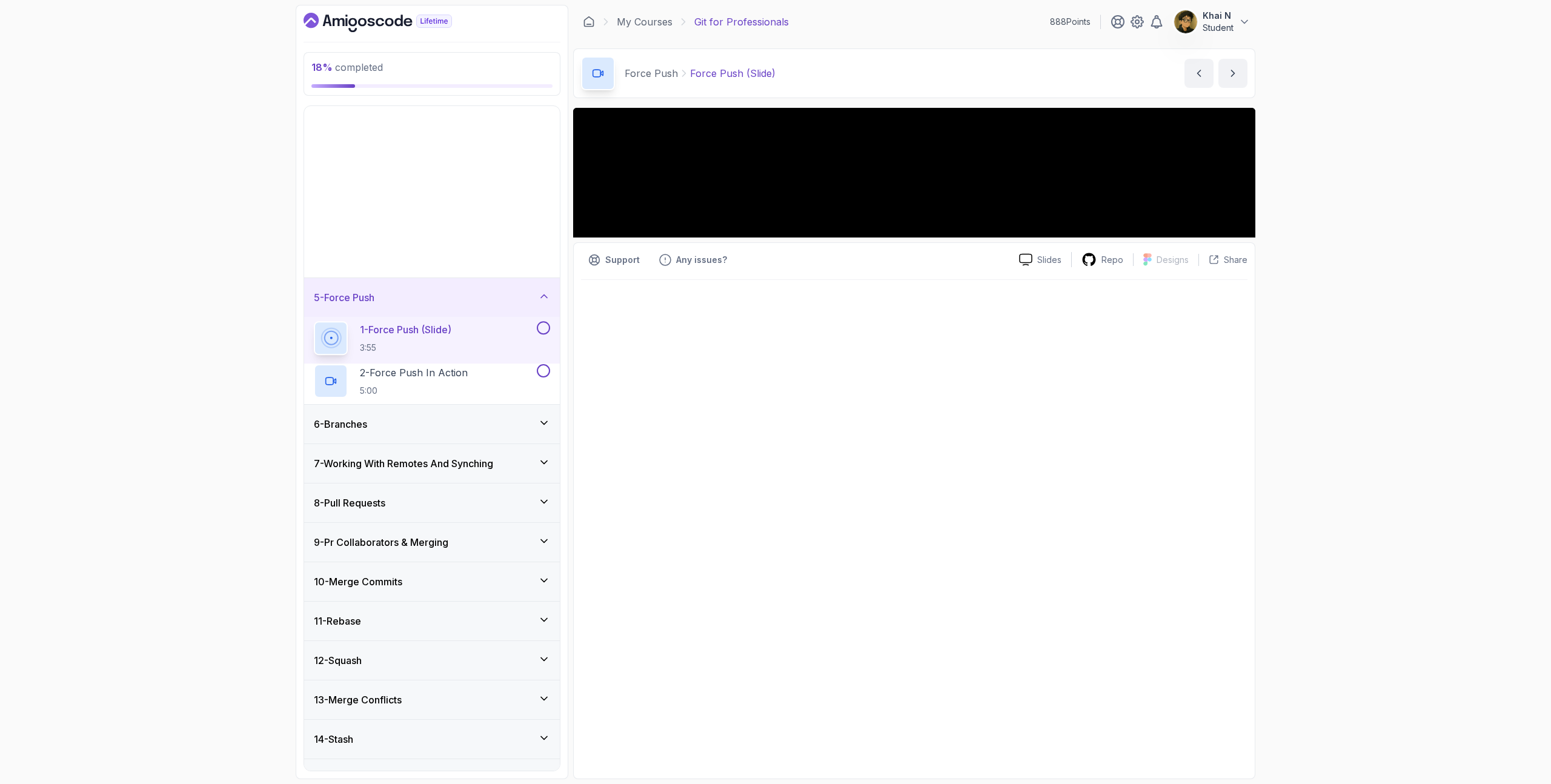
scroll to position [122, 0]
